Goal: Task Accomplishment & Management: Manage account settings

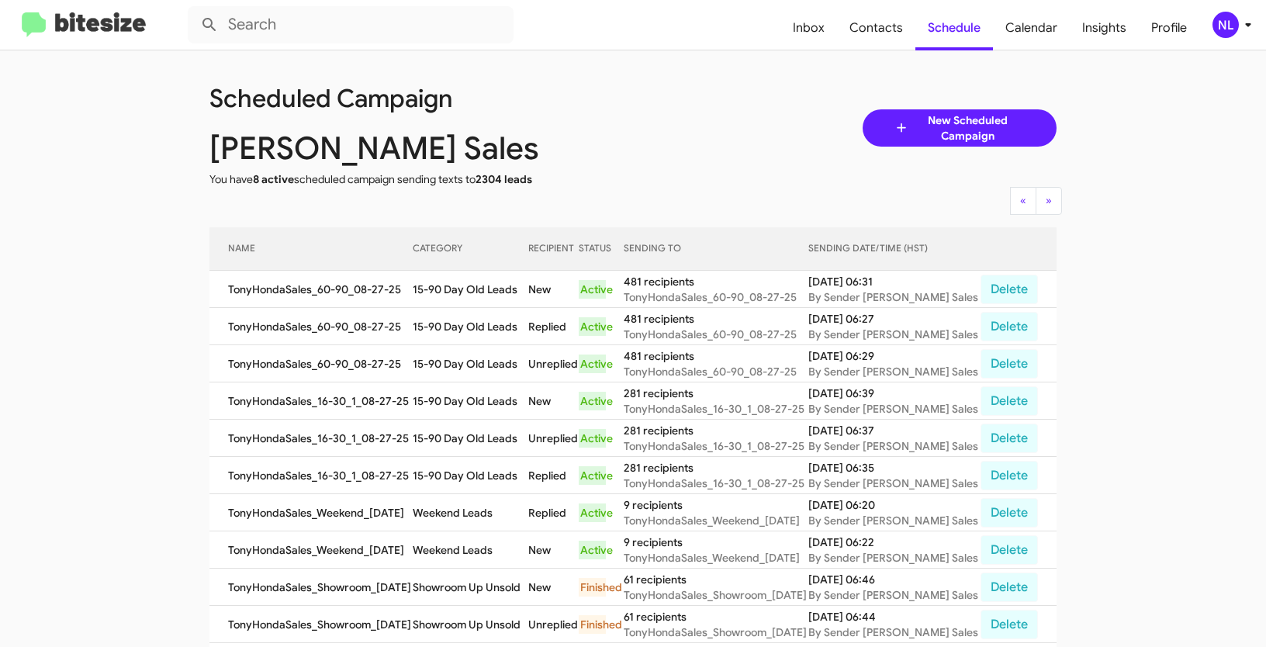
click at [1230, 25] on div "NL" at bounding box center [1225, 25] width 26 height 26
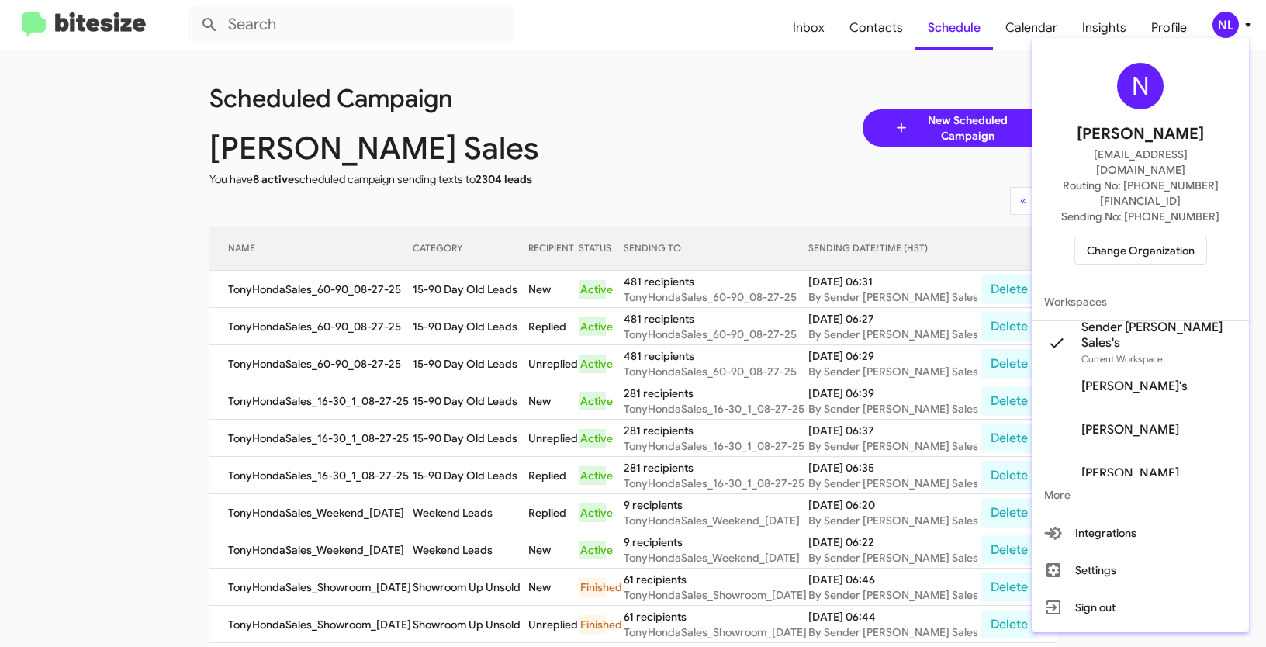
click at [1132, 237] on span "Change Organization" at bounding box center [1141, 250] width 108 height 26
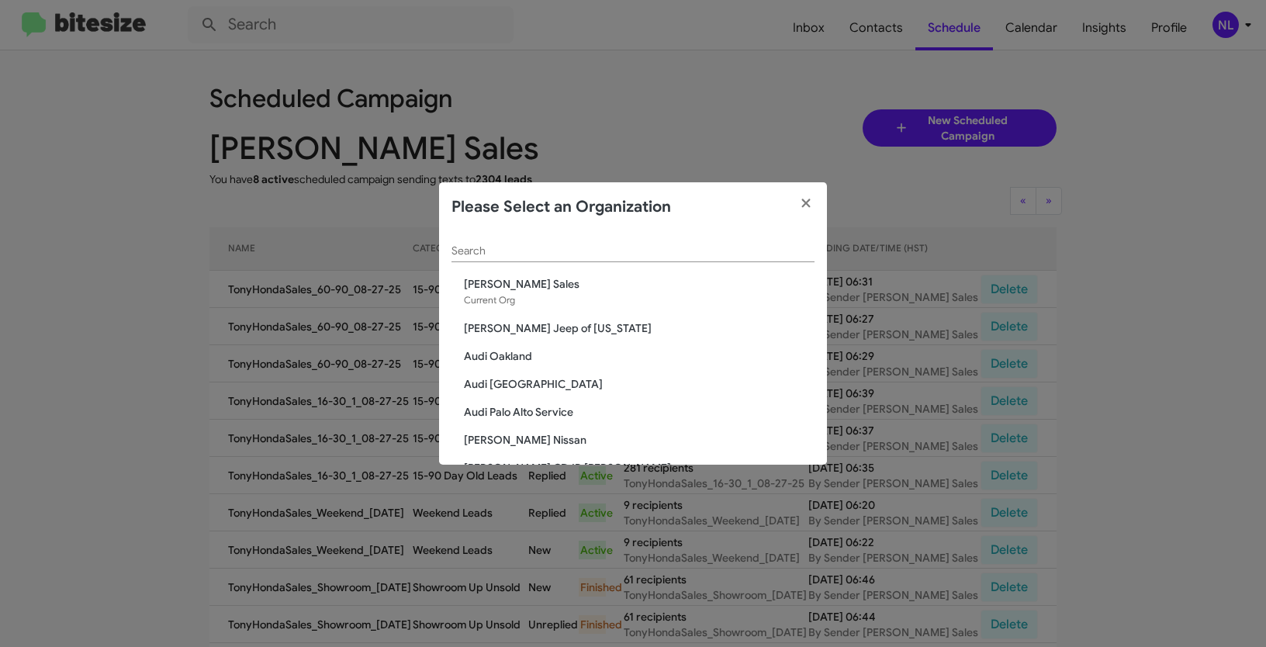
click at [620, 260] on div "Search" at bounding box center [632, 247] width 363 height 30
paste input "SERVICE: CDJR of [PERSON_NAME]"
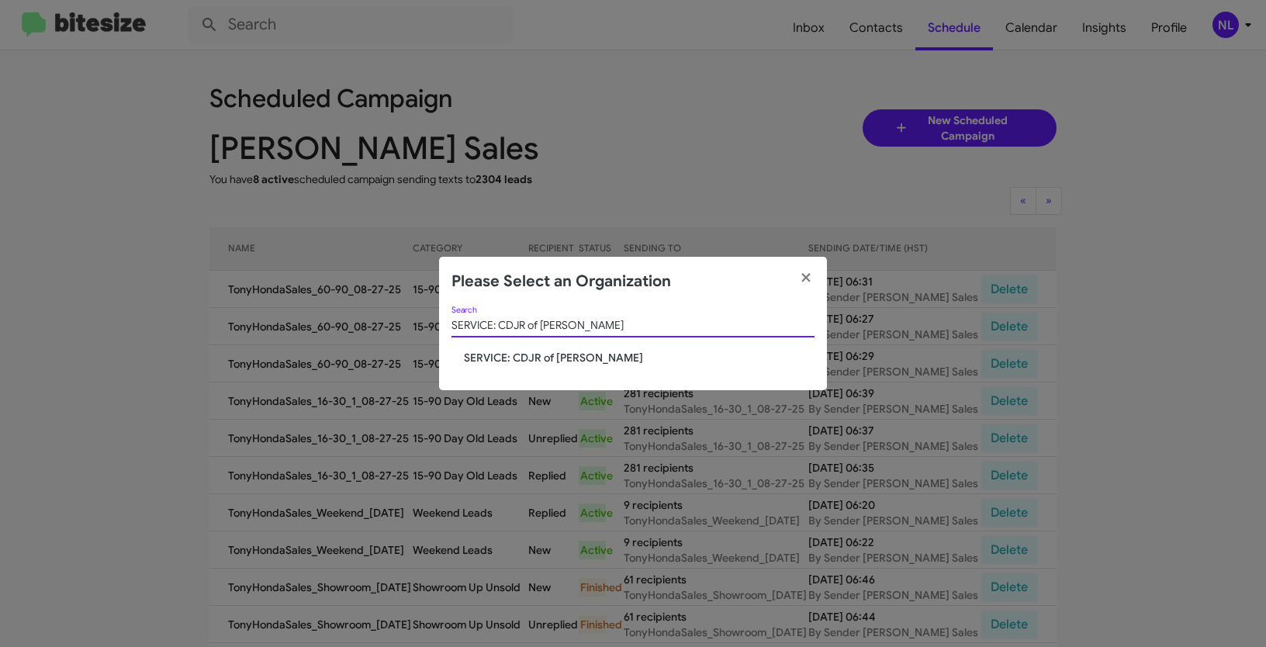
type input "SERVICE: CDJR of [PERSON_NAME]"
click at [540, 353] on span "SERVICE: CDJR of [PERSON_NAME]" at bounding box center [639, 358] width 351 height 16
